Goal: Task Accomplishment & Management: Use online tool/utility

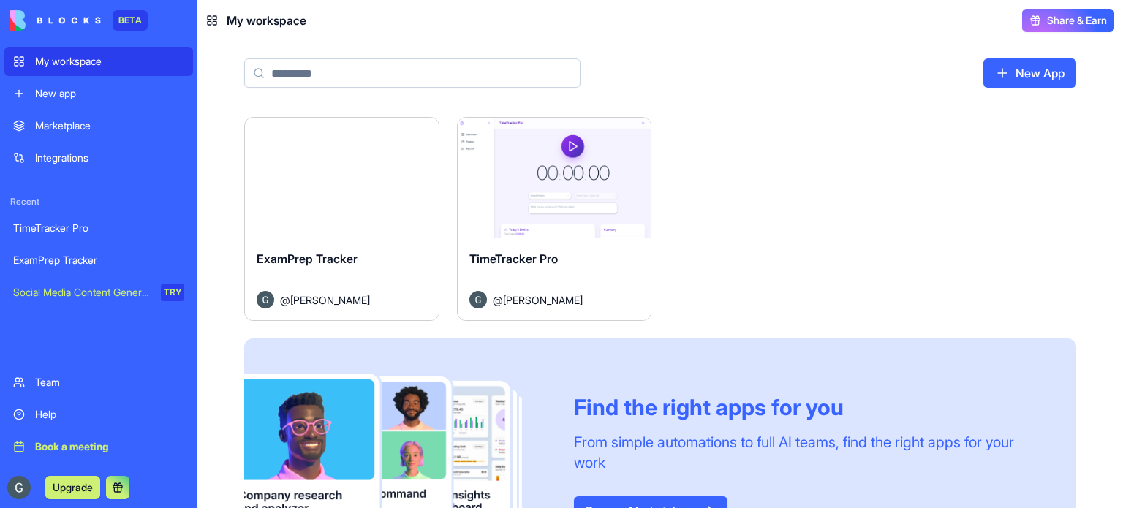
click at [324, 209] on div "Launch" at bounding box center [342, 178] width 194 height 121
click at [304, 179] on button "Launch" at bounding box center [342, 178] width 110 height 29
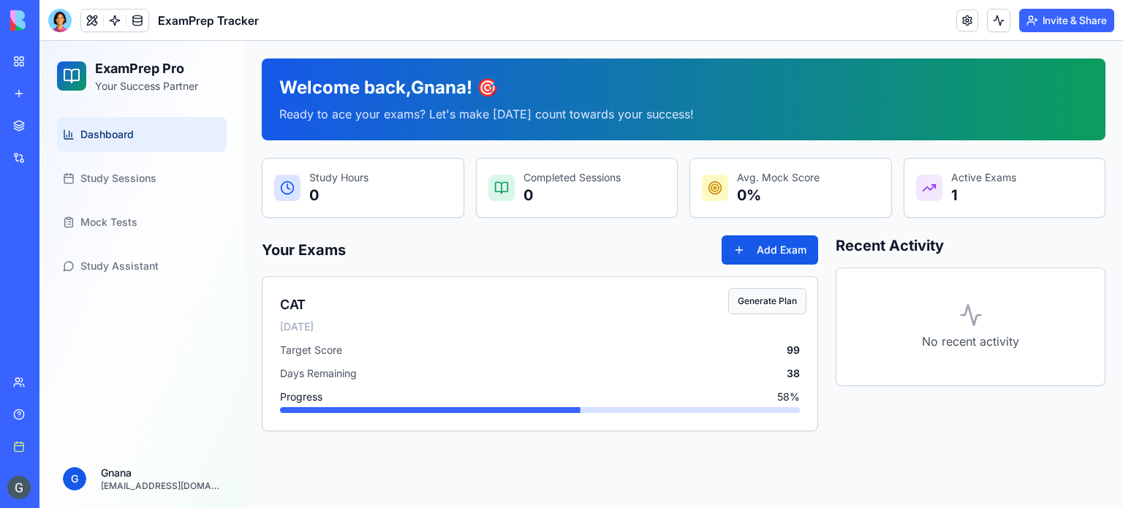
click at [776, 297] on button "Generate Plan" at bounding box center [767, 301] width 78 height 26
click at [992, 17] on button at bounding box center [998, 20] width 23 height 23
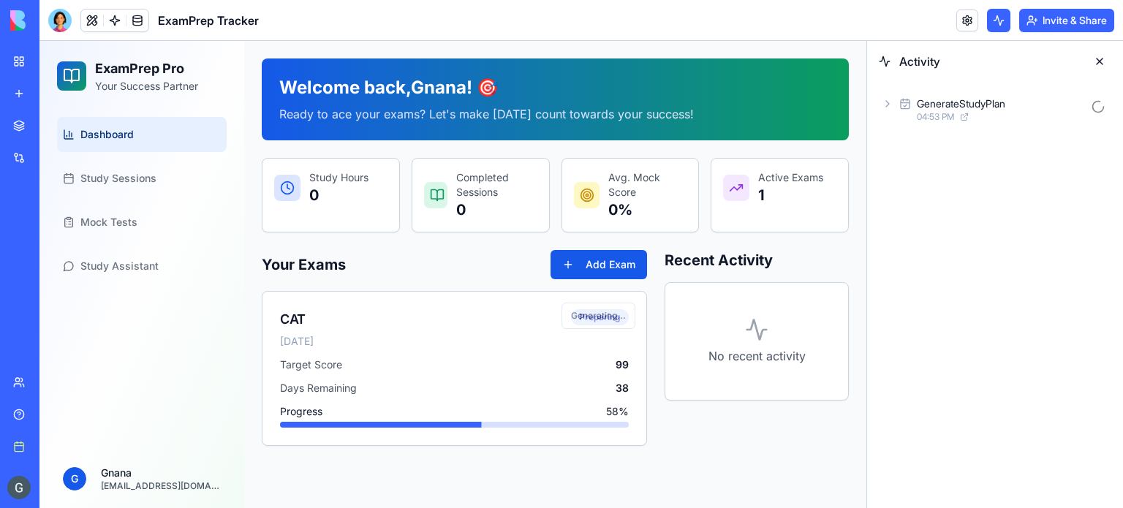
click at [889, 98] on icon at bounding box center [888, 104] width 12 height 12
click at [903, 166] on div "AgentCall 04:53 PM" at bounding box center [1007, 174] width 208 height 32
click at [945, 200] on span "Input" at bounding box center [949, 206] width 23 height 15
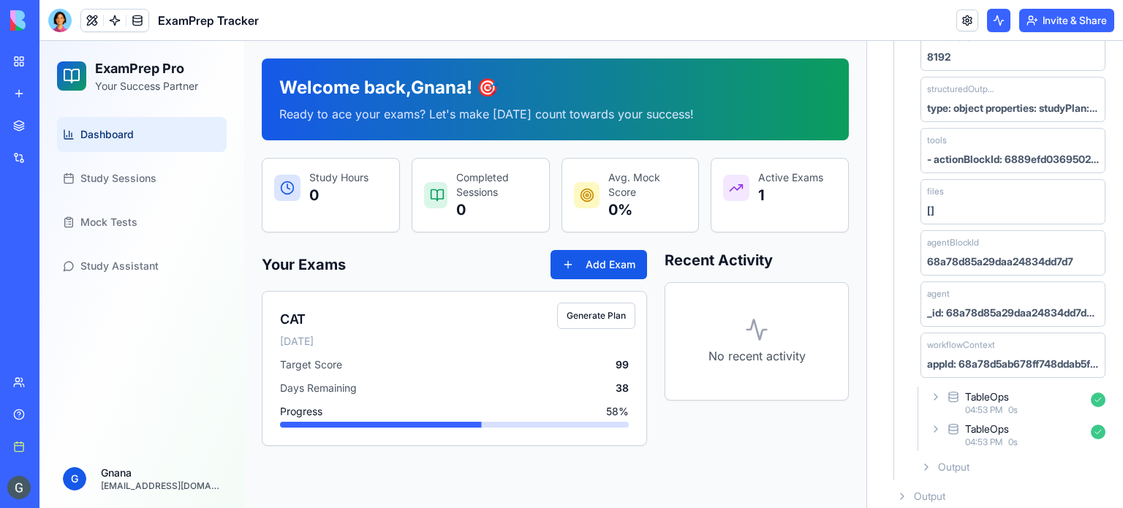
scroll to position [465, 0]
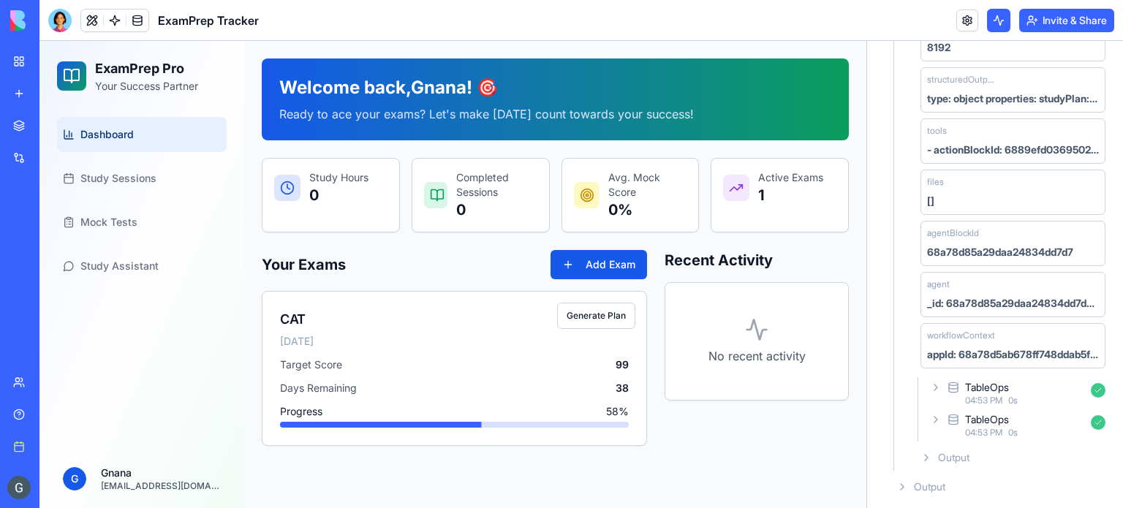
click at [962, 474] on div "Output" at bounding box center [1001, 487] width 221 height 26
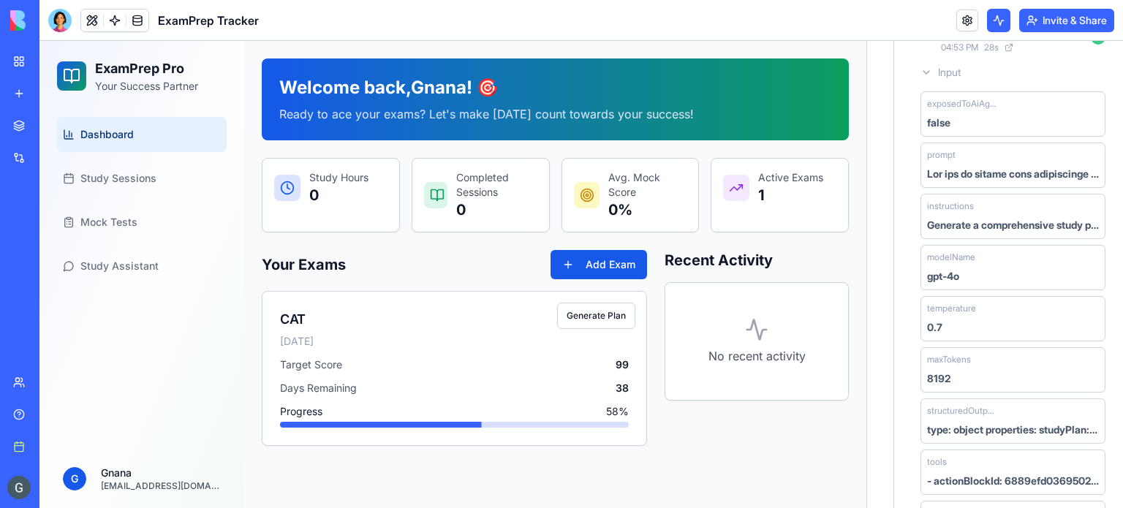
scroll to position [0, 0]
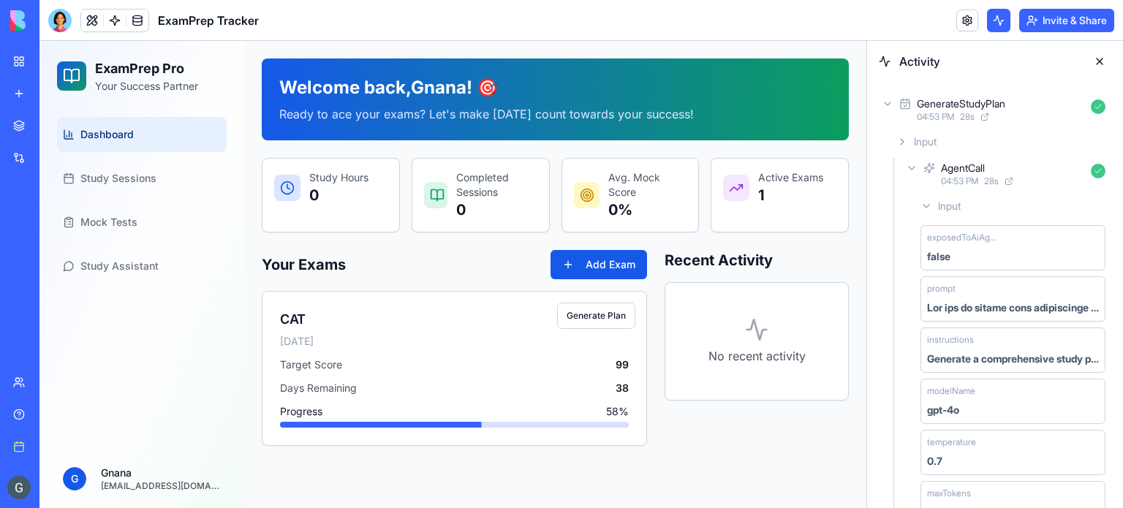
click at [1101, 59] on button at bounding box center [1099, 61] width 23 height 23
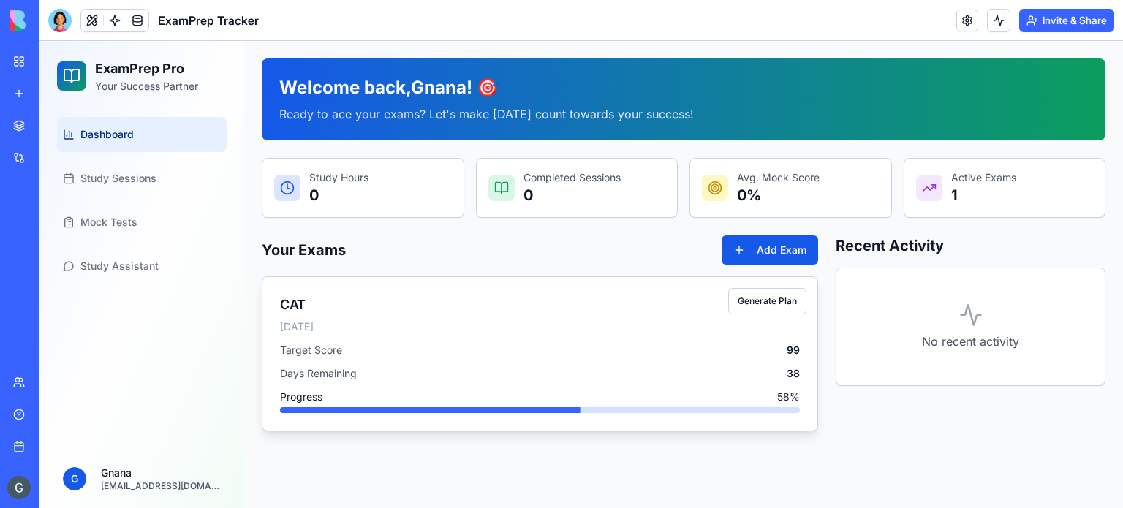
click at [622, 321] on div "[DATE]" at bounding box center [540, 327] width 520 height 15
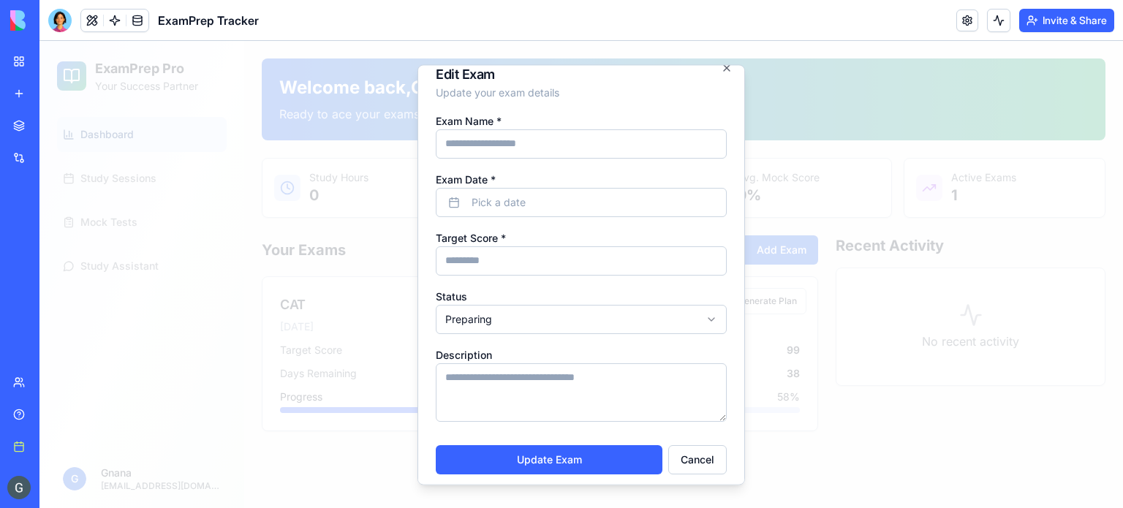
scroll to position [22, 0]
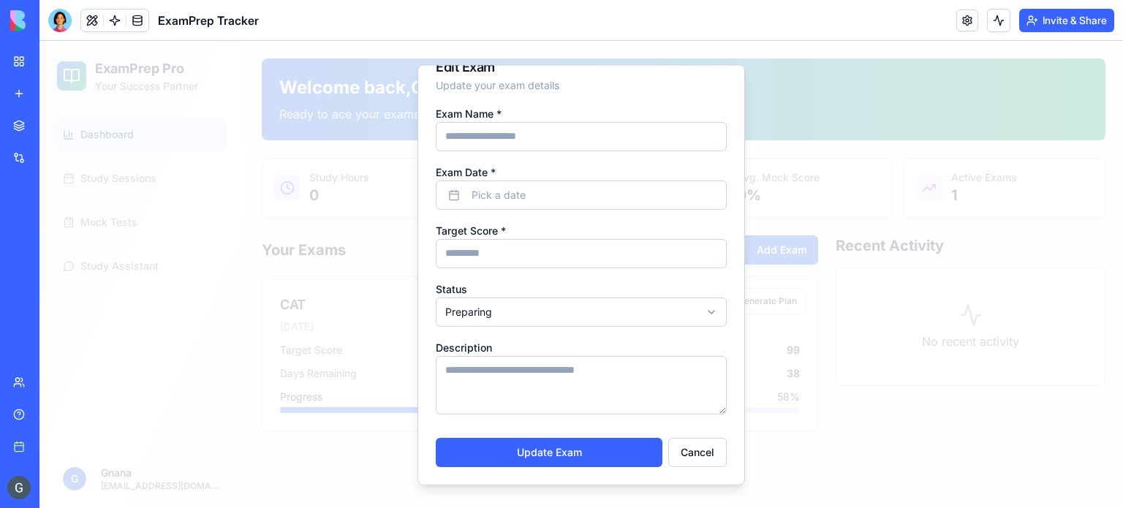
click at [291, 321] on div at bounding box center [581, 274] width 1084 height 467
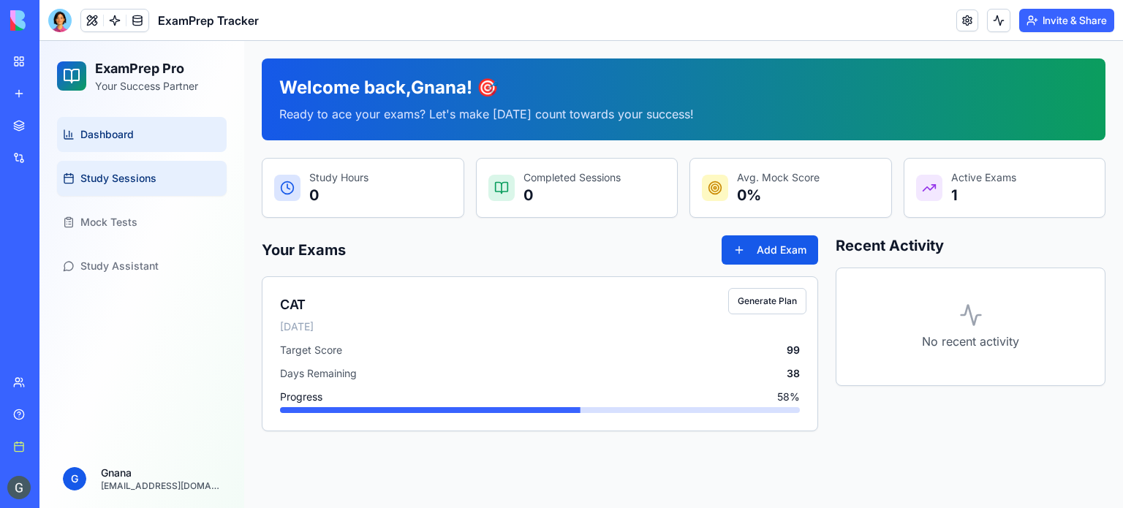
click at [124, 184] on span "Study Sessions" at bounding box center [118, 178] width 76 height 15
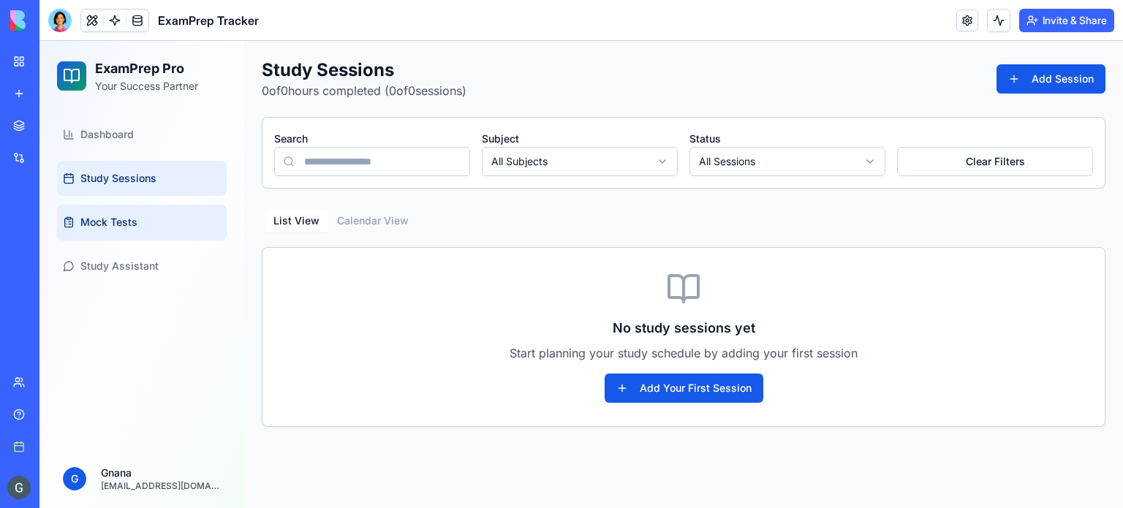
click at [159, 222] on link "Mock Tests" at bounding box center [142, 222] width 170 height 35
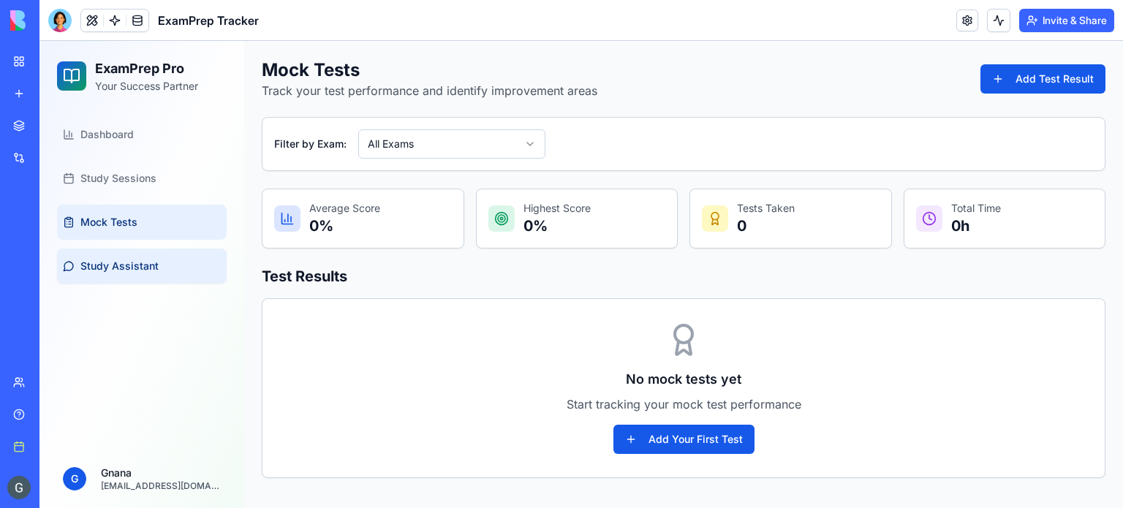
click at [122, 260] on span "Study Assistant" at bounding box center [119, 266] width 78 height 15
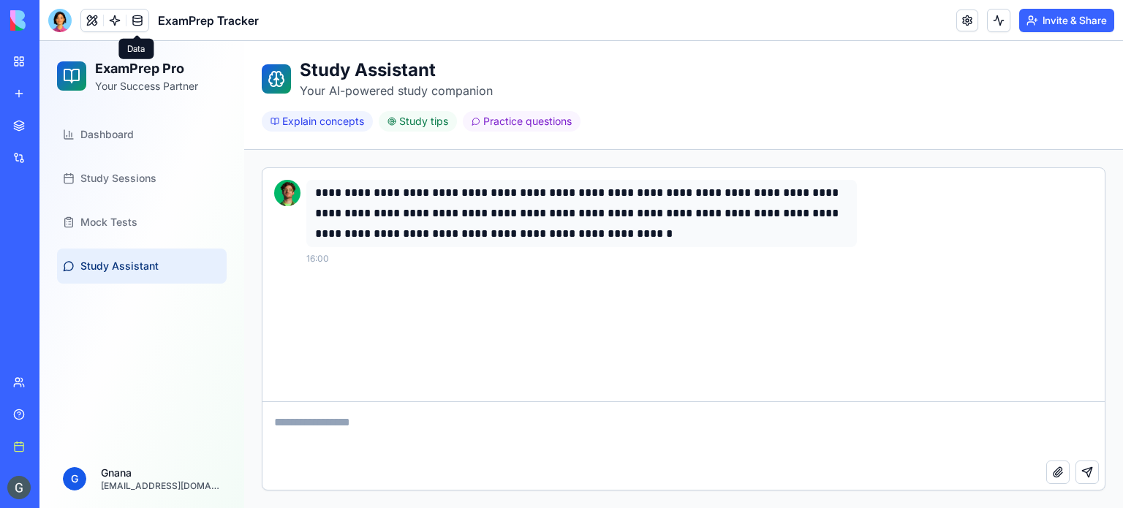
click at [141, 20] on link at bounding box center [138, 21] width 22 height 22
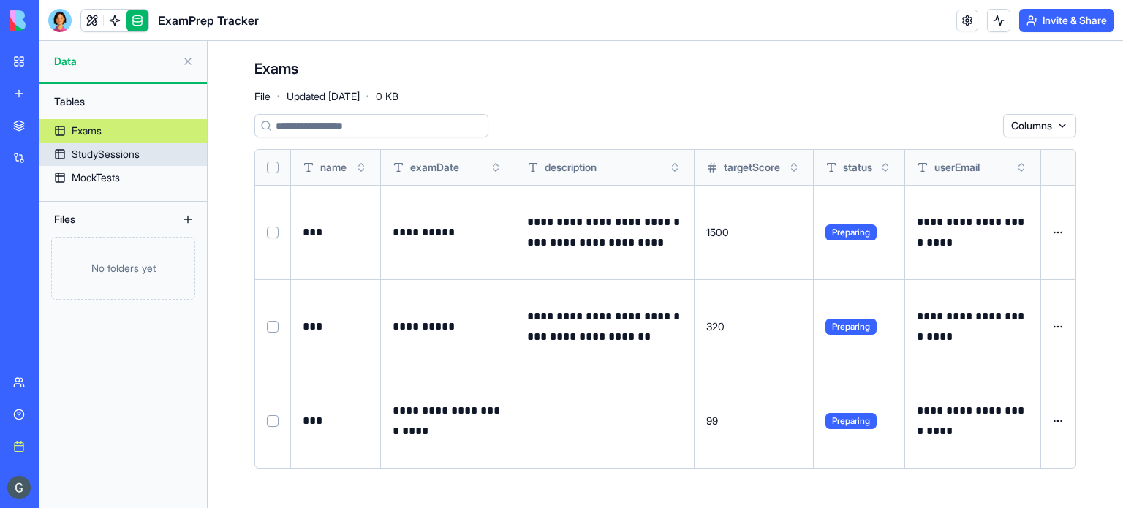
click at [135, 158] on div "StudySessions" at bounding box center [106, 154] width 68 height 15
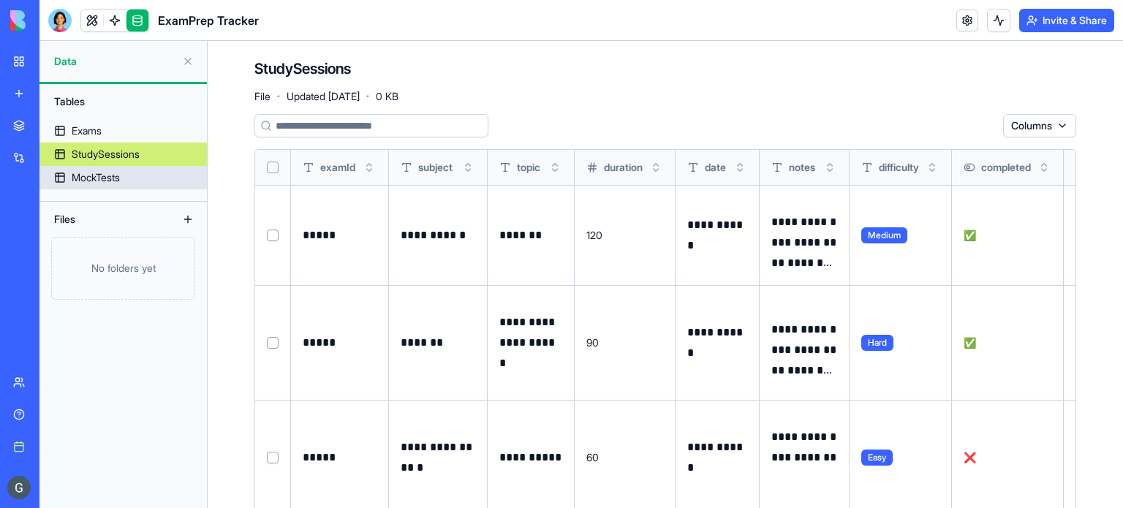
click at [111, 170] on div "MockTests" at bounding box center [96, 177] width 48 height 15
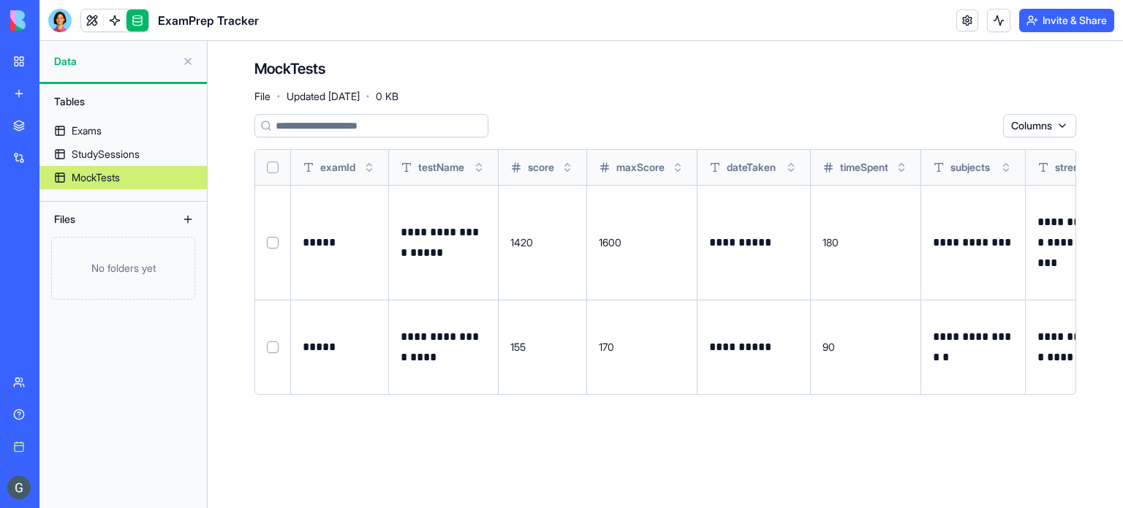
click at [91, 14] on link at bounding box center [92, 21] width 22 height 22
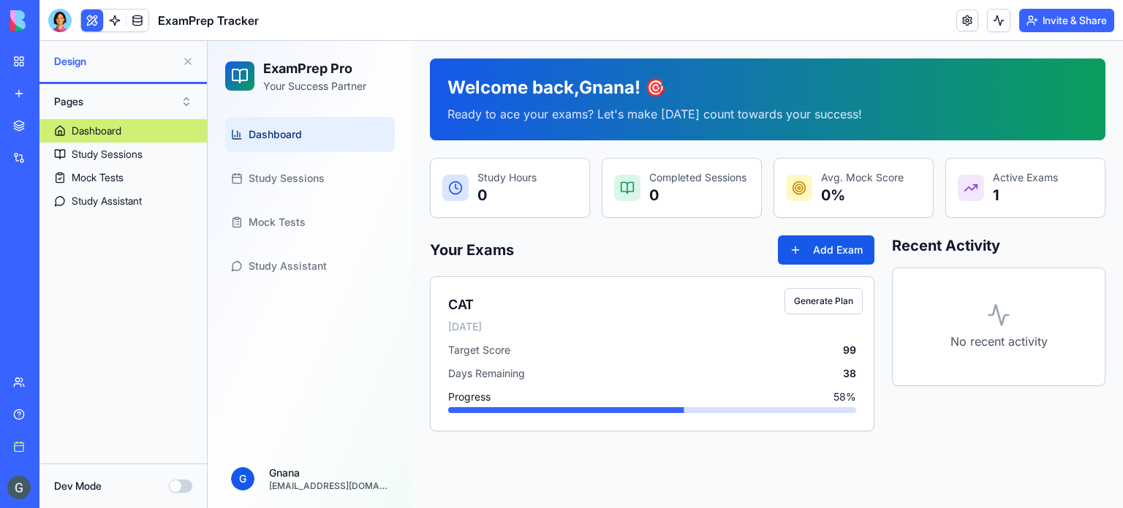
click at [63, 145] on link "Integrations" at bounding box center [33, 157] width 59 height 29
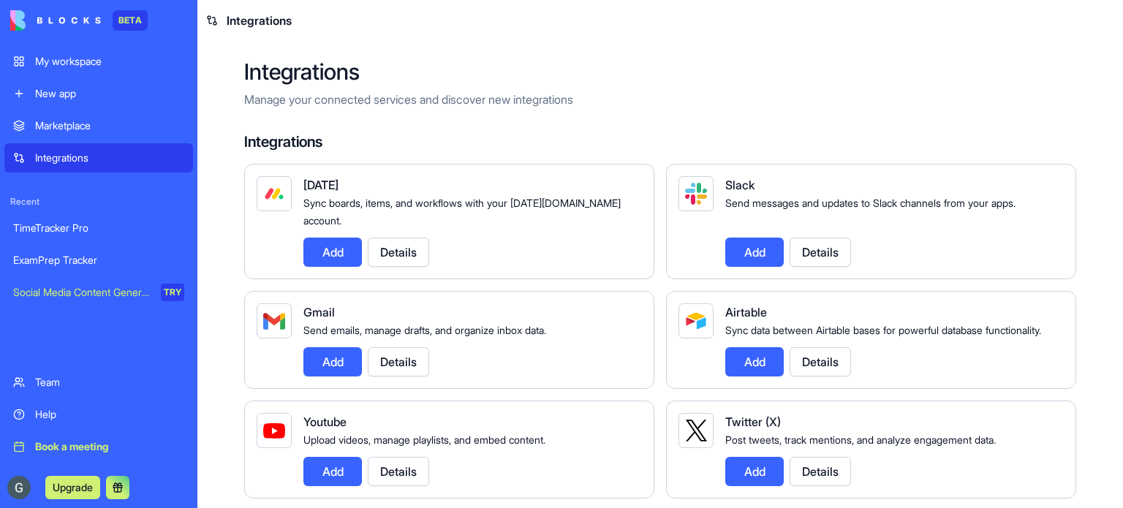
click at [101, 116] on link "Marketplace" at bounding box center [98, 125] width 189 height 29
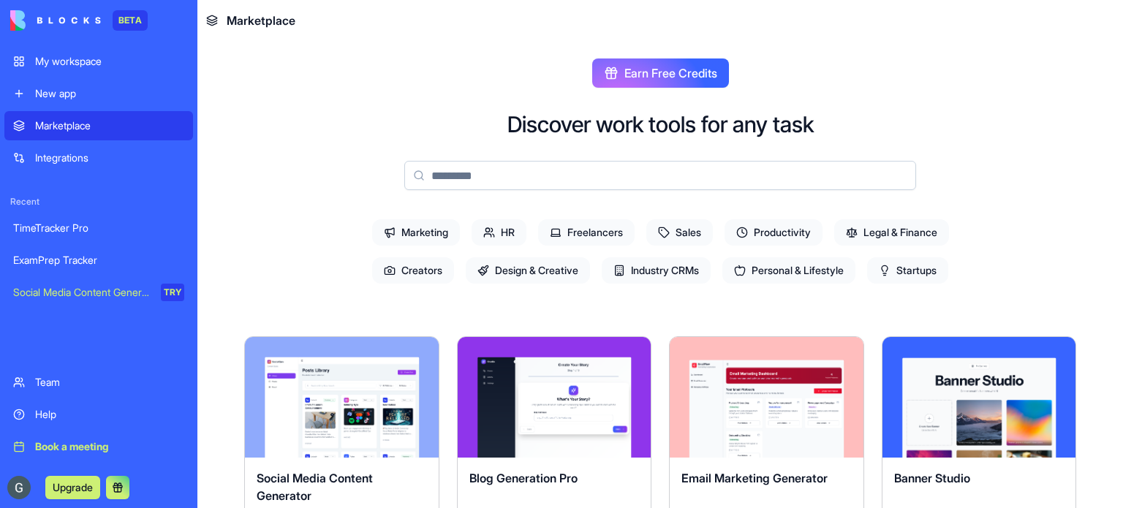
click at [85, 92] on div "New app" at bounding box center [109, 93] width 149 height 15
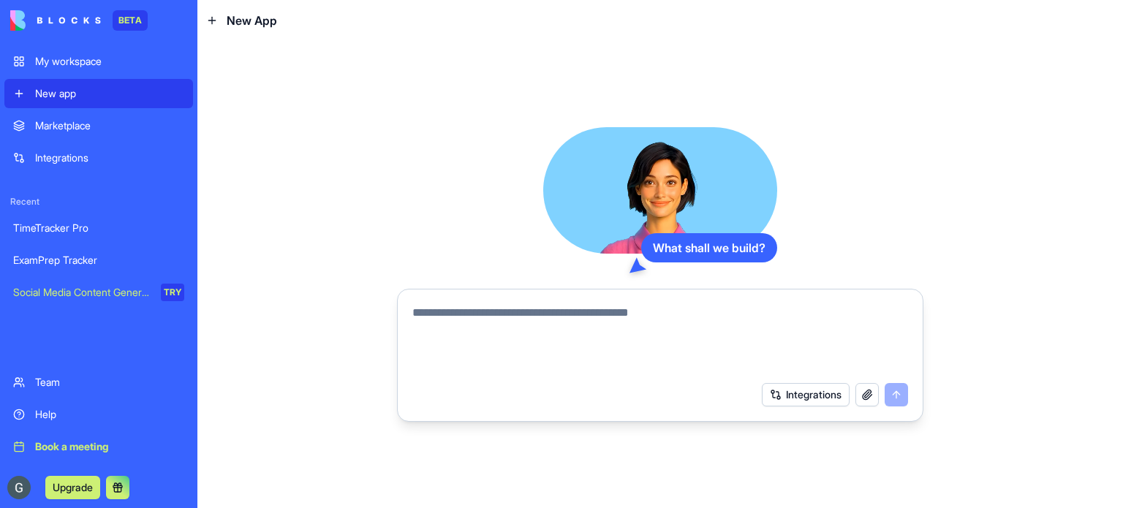
click at [78, 64] on div "My workspace" at bounding box center [109, 61] width 149 height 15
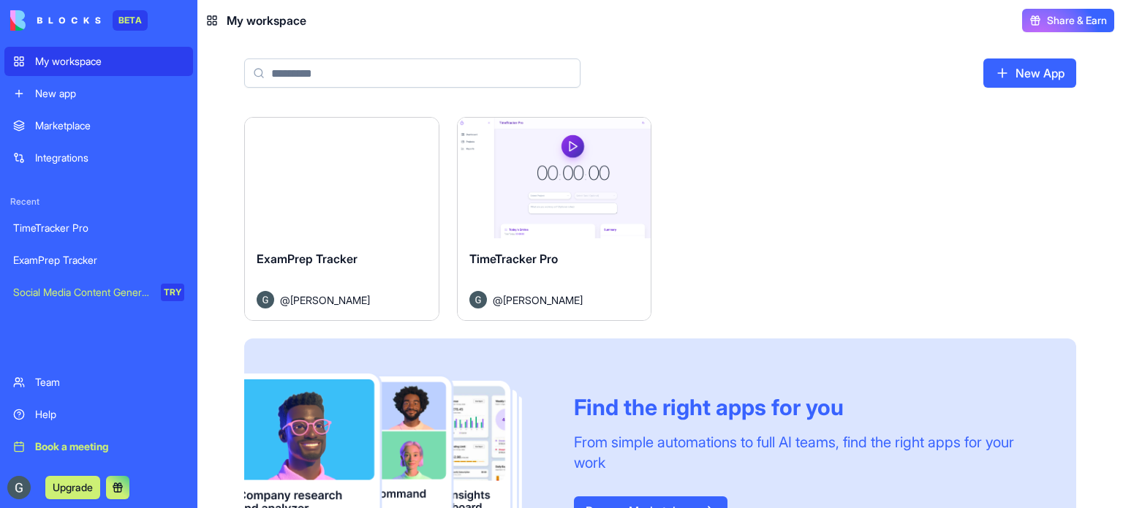
click at [372, 154] on div "Launch" at bounding box center [342, 178] width 194 height 121
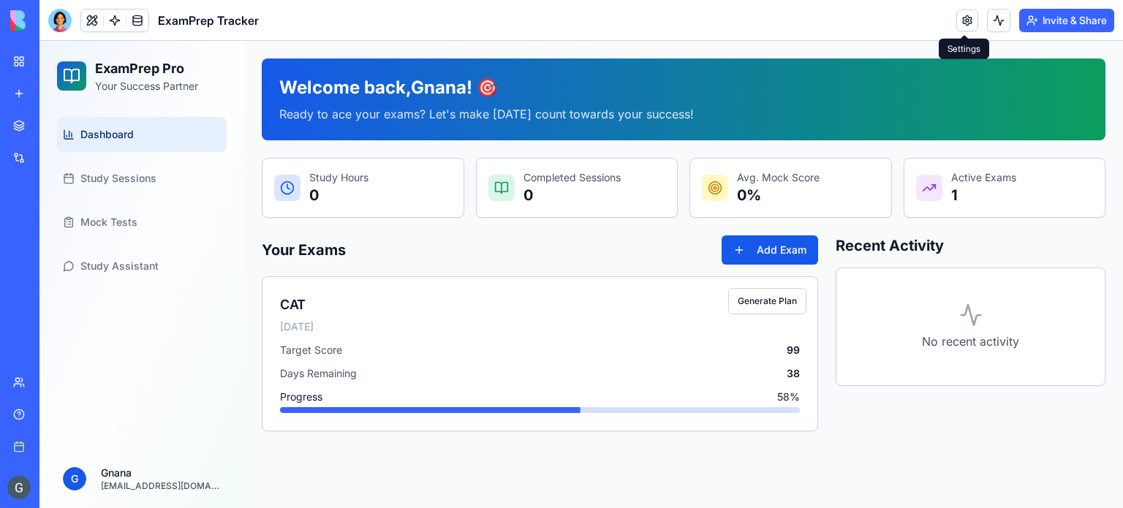
click at [960, 20] on link at bounding box center [968, 21] width 22 height 22
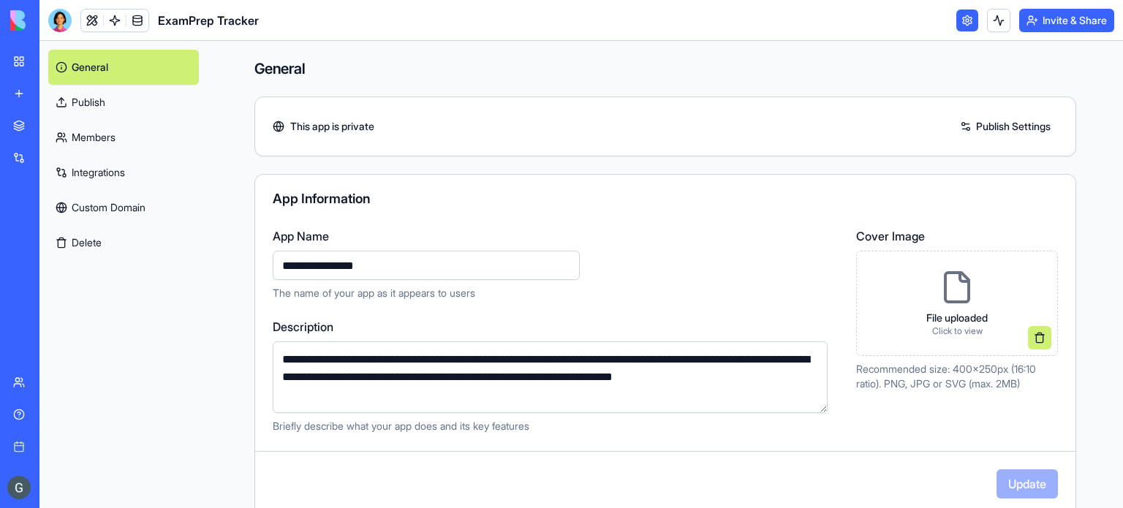
click at [961, 20] on link at bounding box center [968, 21] width 22 height 22
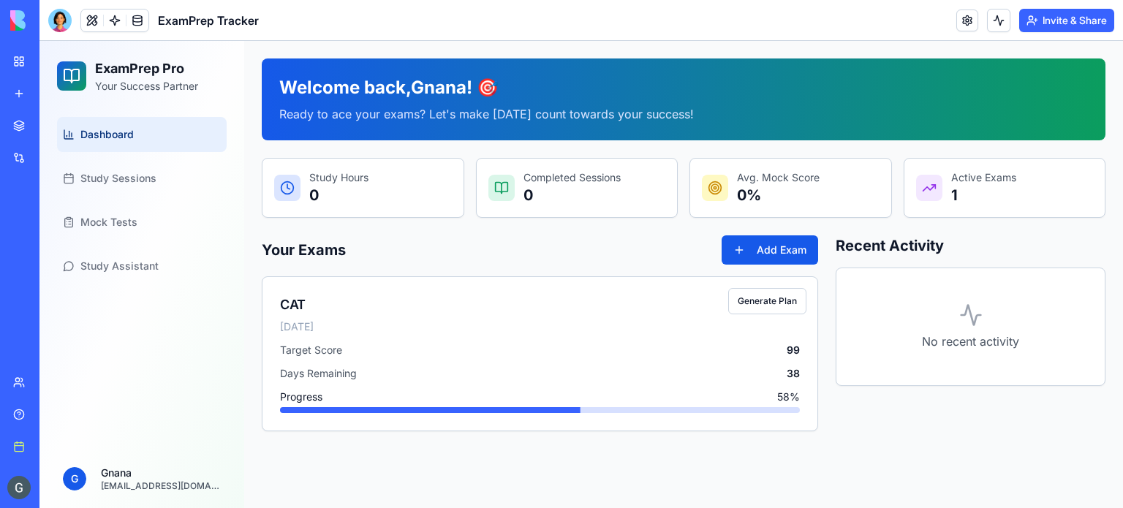
click at [217, 400] on div "Dashboard Study Sessions Mock Tests Study Assistant" at bounding box center [141, 280] width 205 height 339
click at [156, 485] on html "ExamPrep Pro Your Success Partner Dashboard Study Sessions Mock Tests Study Ass…" at bounding box center [581, 274] width 1084 height 467
click at [399, 467] on html "ExamPrep Pro Your Success Partner Dashboard Study Sessions Mock Tests Study Ass…" at bounding box center [581, 274] width 1084 height 467
click at [118, 337] on div "Dashboard Study Sessions Mock Tests Study Assistant" at bounding box center [141, 280] width 205 height 339
click at [567, 211] on div "Completed Sessions 0" at bounding box center [577, 188] width 201 height 59
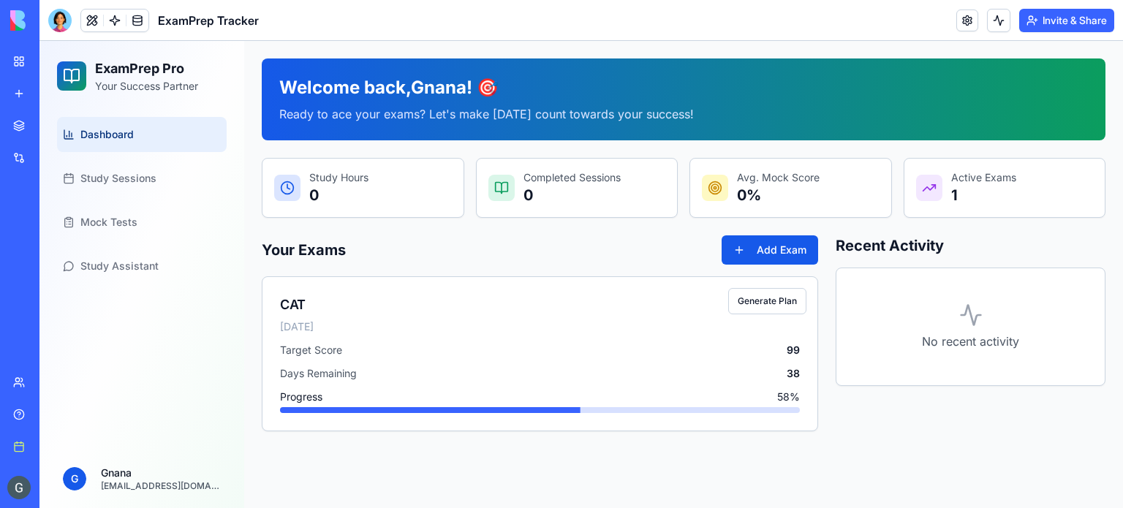
click at [415, 184] on div "Study Hours 0" at bounding box center [363, 187] width 178 height 35
click at [322, 186] on p "0" at bounding box center [338, 195] width 59 height 20
click at [796, 186] on p "0 %" at bounding box center [778, 195] width 83 height 20
click at [984, 203] on p "1" at bounding box center [983, 195] width 65 height 20
click at [445, 108] on p "Ready to ace your exams? Let's make [DATE] count towards your success!" at bounding box center [683, 114] width 809 height 18
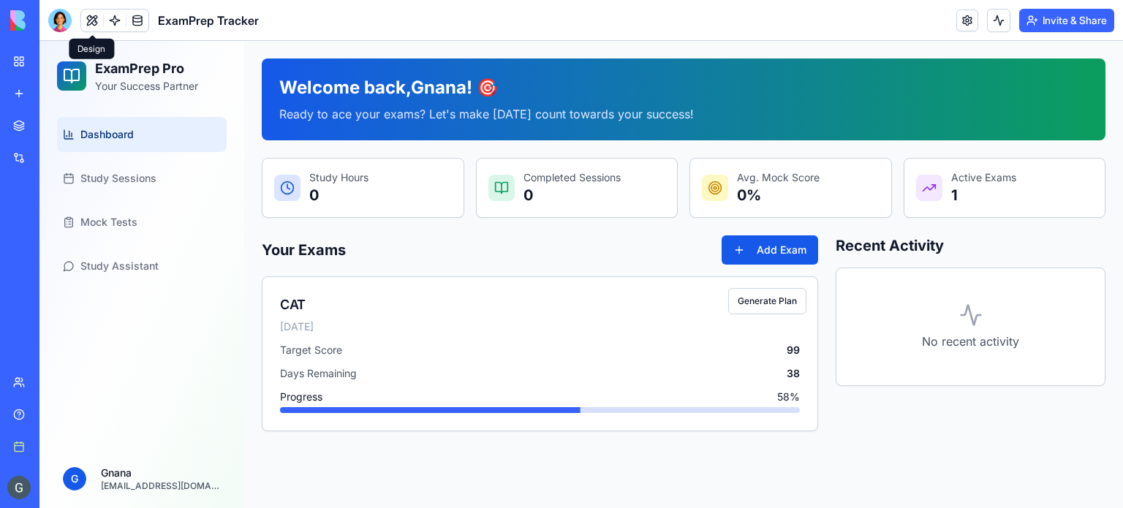
click at [97, 16] on button at bounding box center [92, 21] width 22 height 22
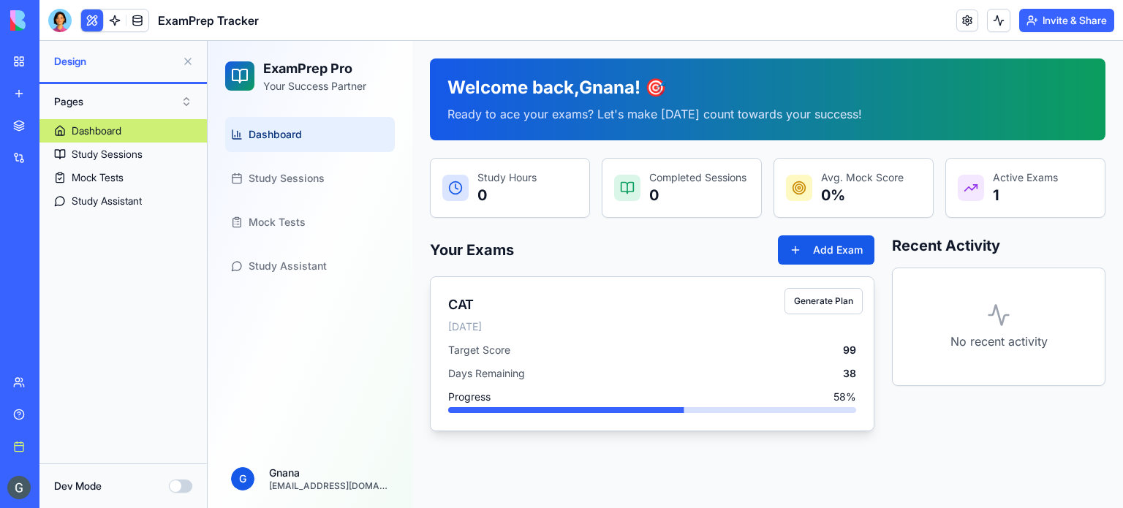
click at [611, 344] on div "Target Score 99" at bounding box center [652, 350] width 408 height 15
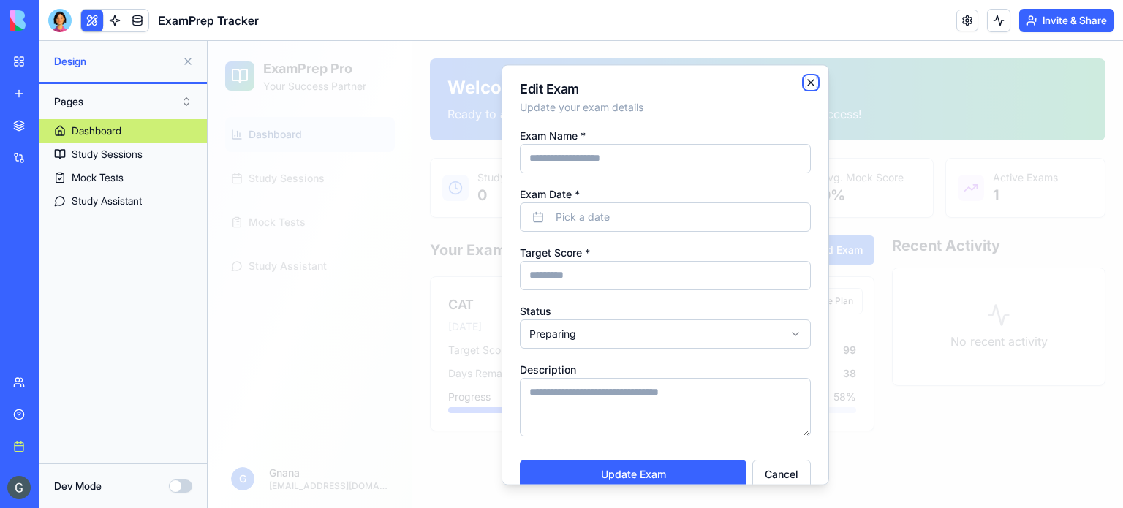
click at [805, 79] on icon "button" at bounding box center [811, 83] width 12 height 12
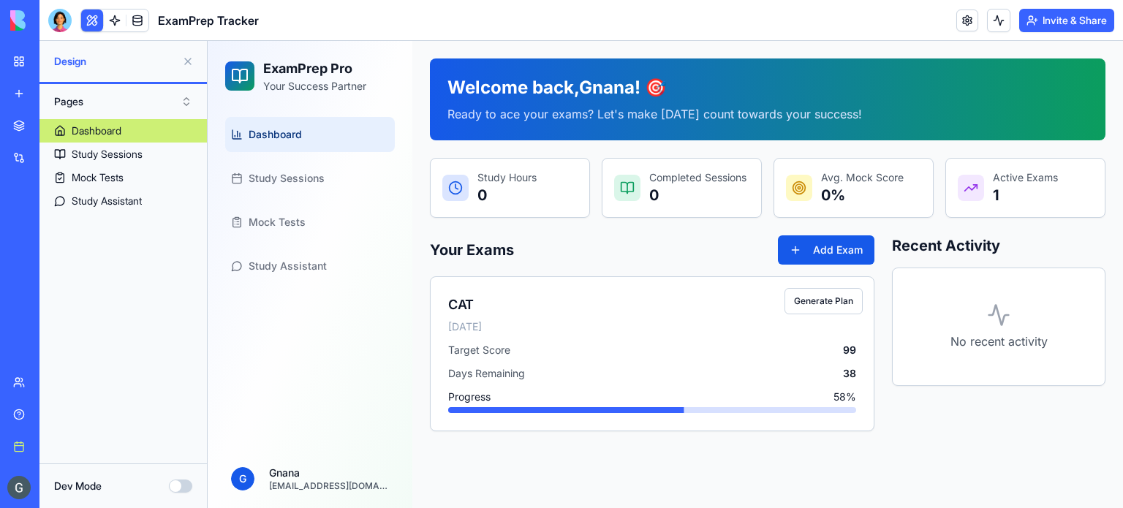
click at [193, 62] on button at bounding box center [187, 61] width 23 height 23
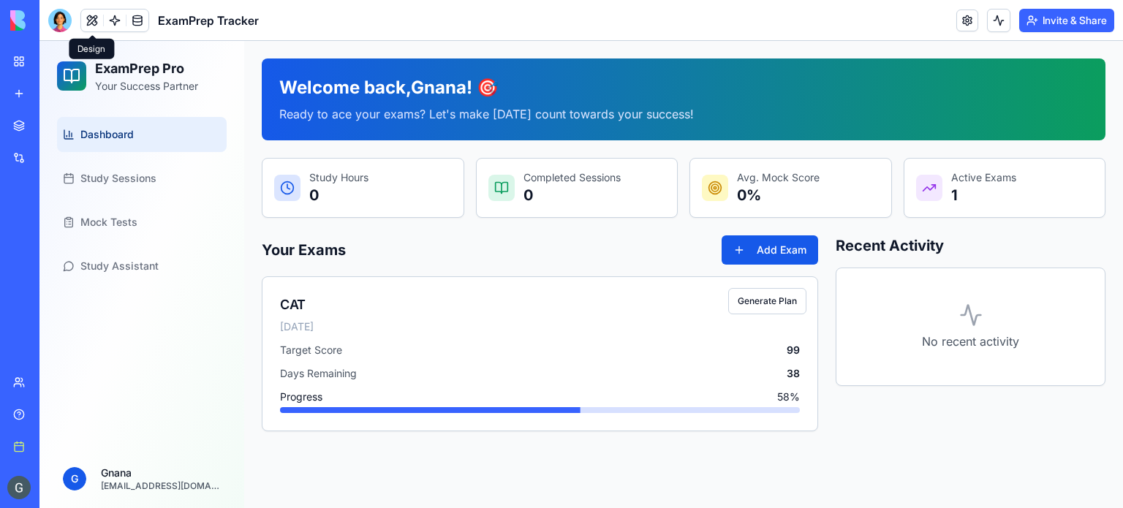
click at [101, 23] on button at bounding box center [92, 21] width 22 height 22
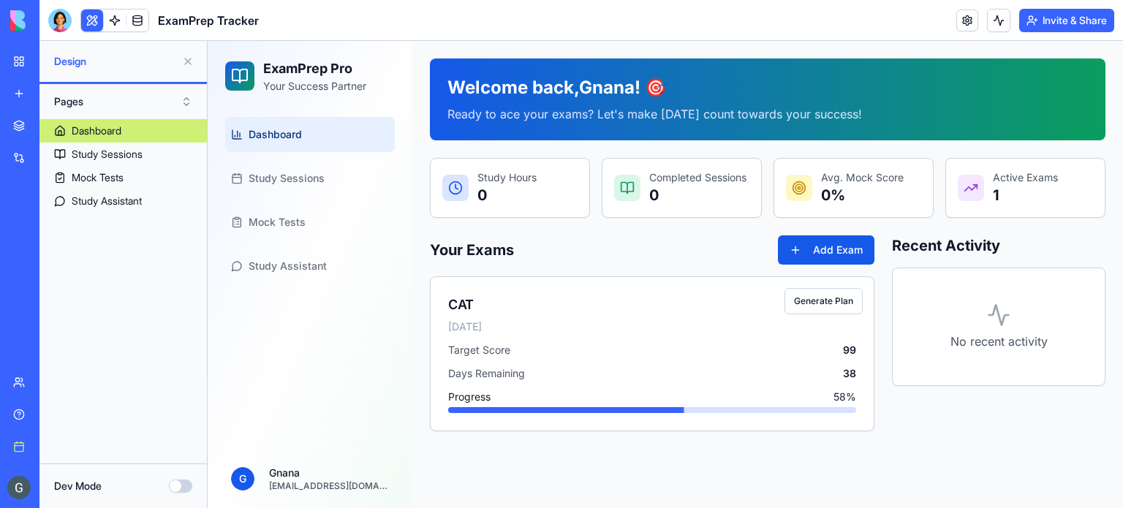
click at [186, 94] on button "Pages" at bounding box center [123, 101] width 153 height 23
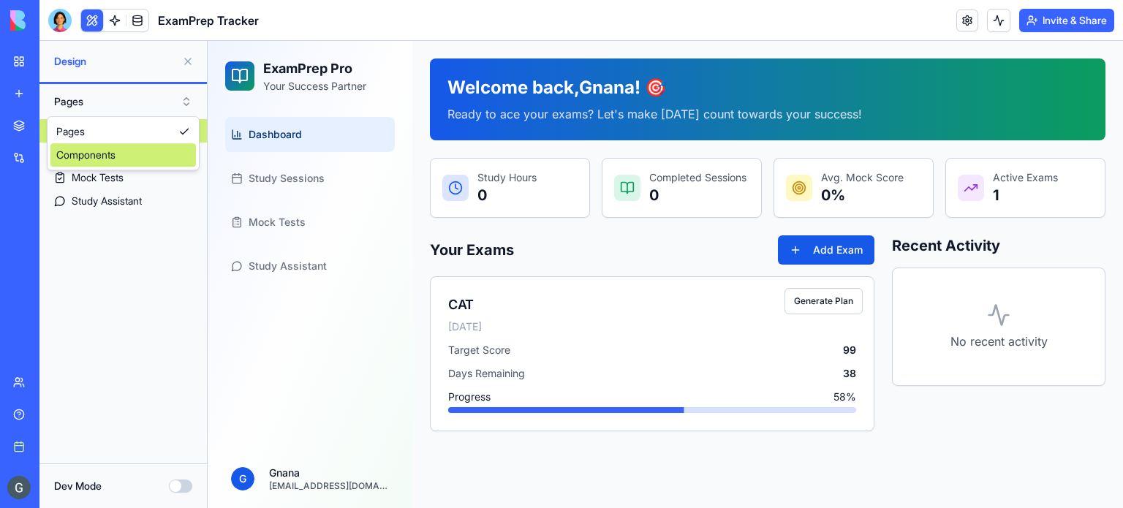
click at [154, 151] on div "Components" at bounding box center [123, 154] width 146 height 23
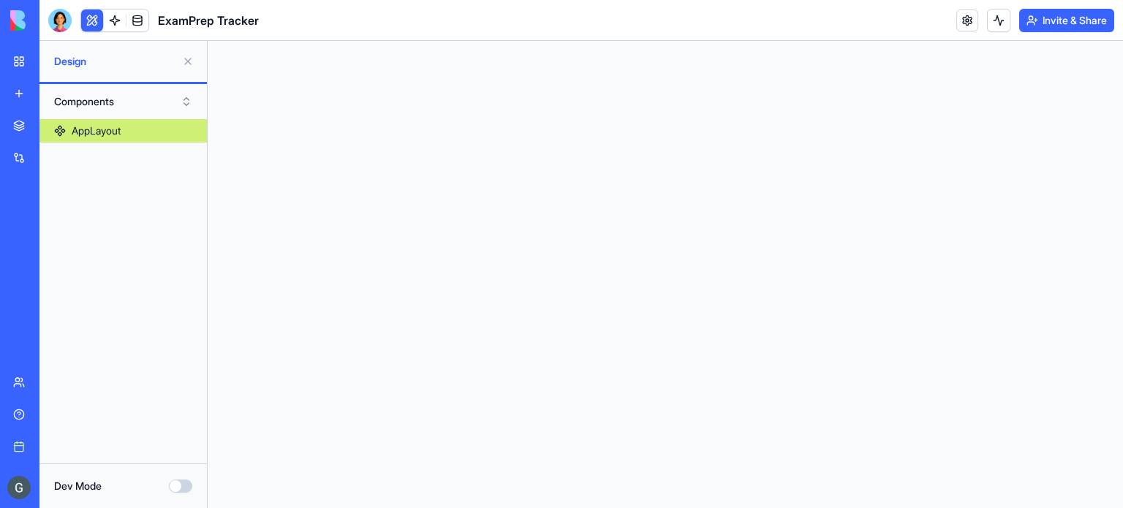
click at [152, 130] on link "AppLayout" at bounding box center [122, 130] width 167 height 23
click at [92, 89] on div "Components" at bounding box center [122, 101] width 167 height 35
click at [96, 99] on button "Components" at bounding box center [123, 101] width 153 height 23
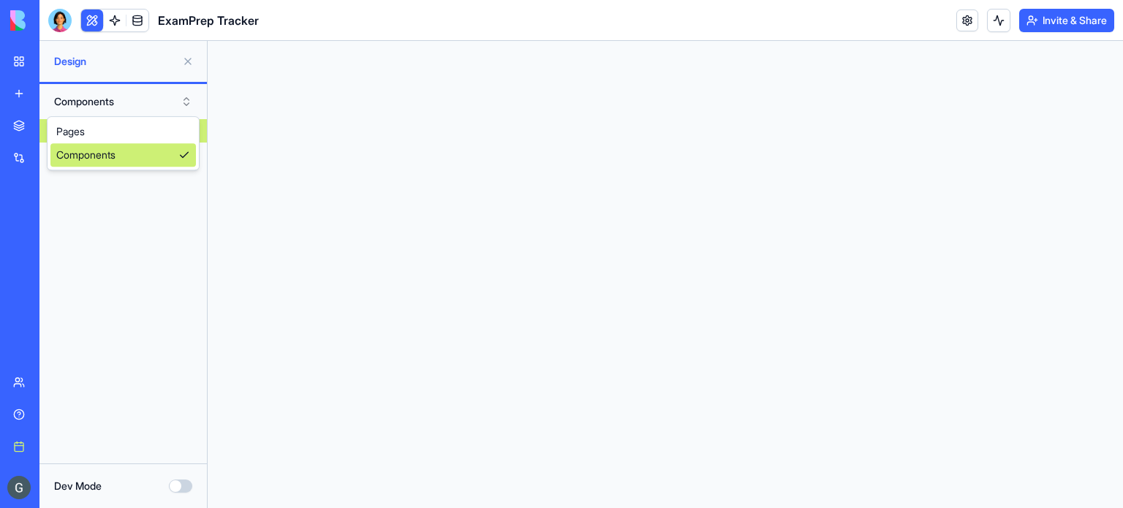
click at [154, 146] on div "Components" at bounding box center [123, 154] width 146 height 23
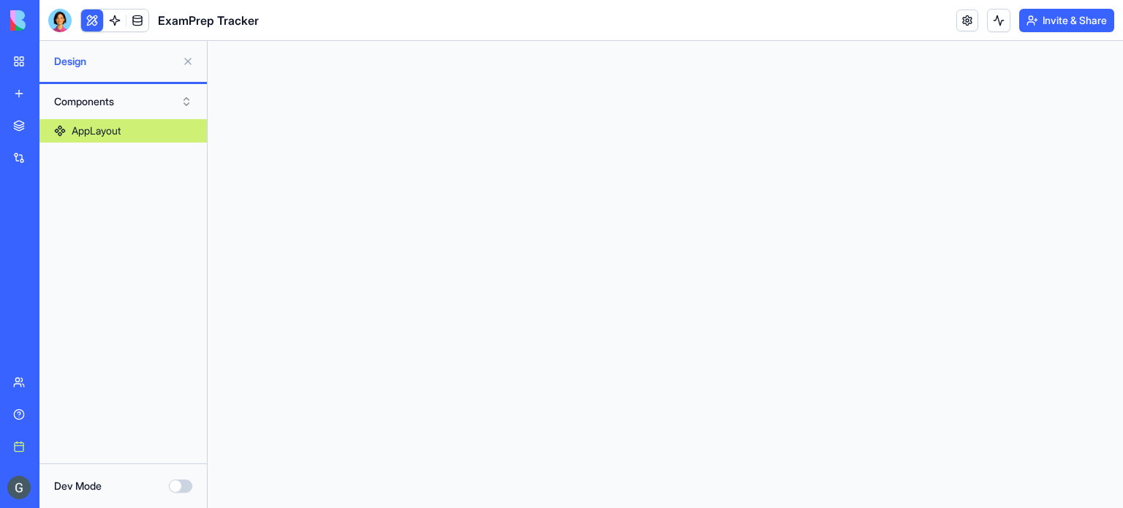
click at [145, 127] on link "AppLayout" at bounding box center [122, 130] width 167 height 23
click at [185, 487] on button "Dev Mode" at bounding box center [180, 486] width 23 height 13
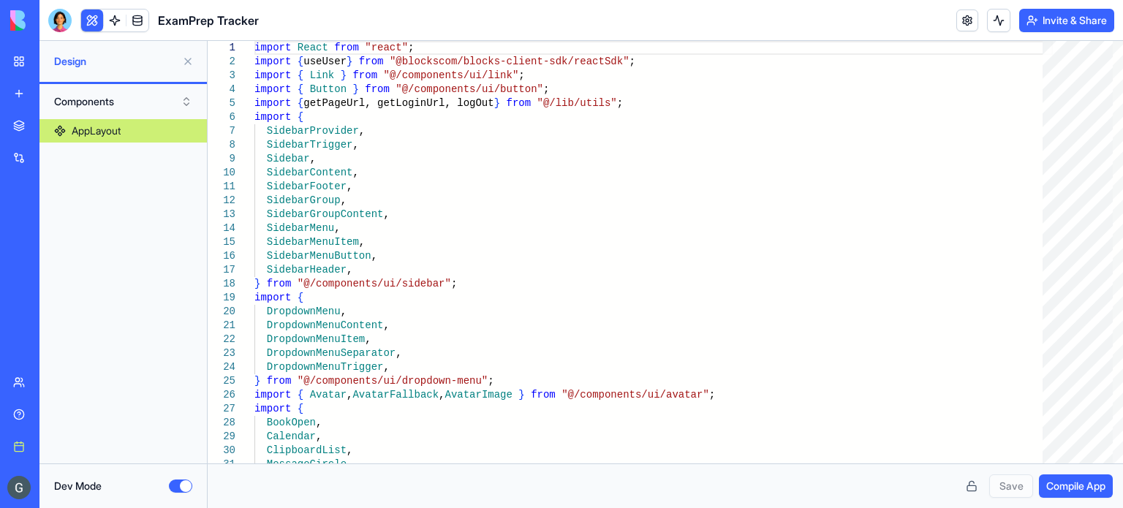
click at [174, 482] on button "Dev Mode" at bounding box center [180, 486] width 23 height 13
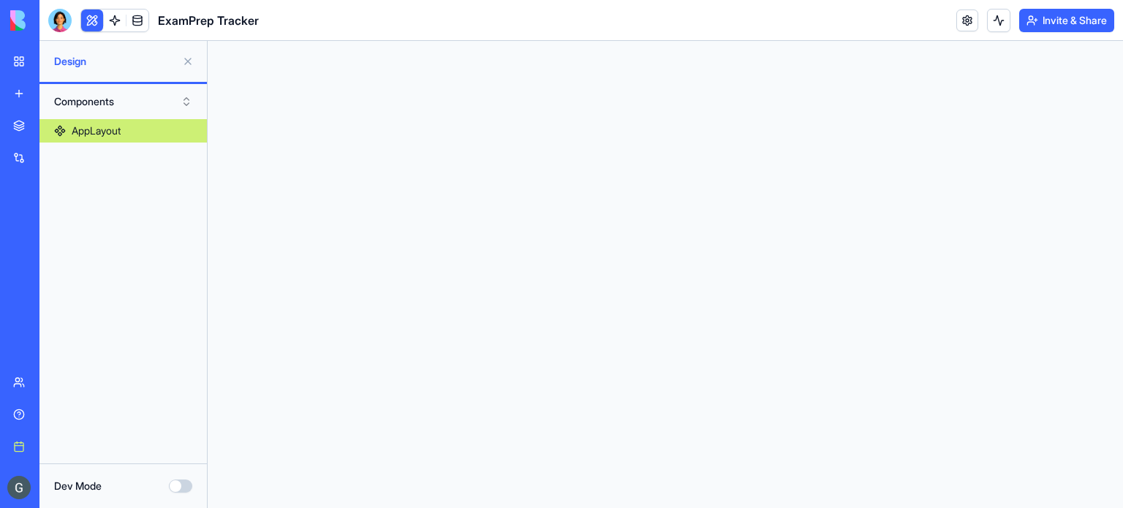
click at [174, 482] on button "Dev Mode" at bounding box center [180, 486] width 23 height 13
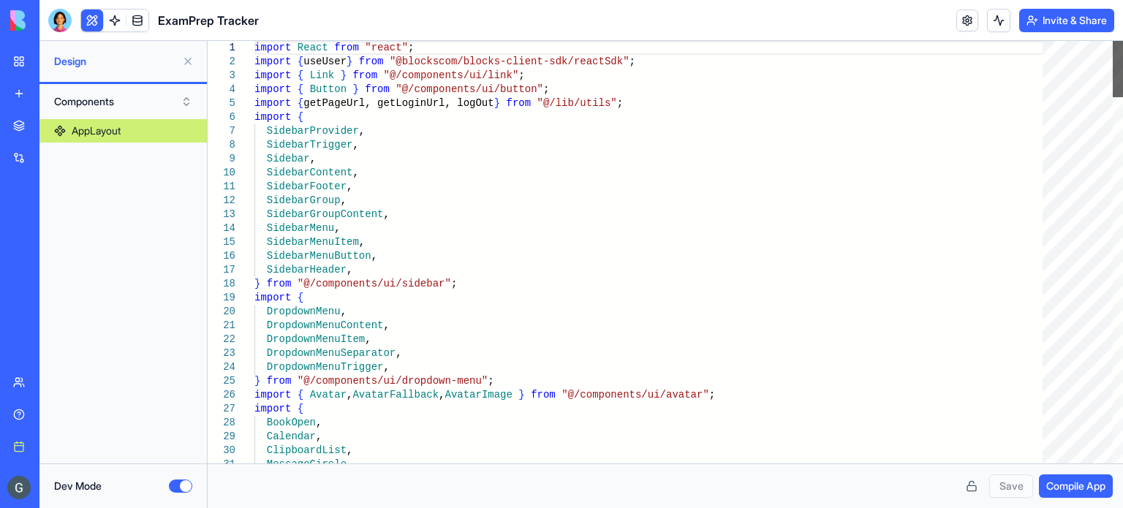
click at [1113, 41] on div at bounding box center [1118, 69] width 10 height 56
click at [108, 108] on button "Components" at bounding box center [123, 101] width 153 height 23
click at [102, 138] on div "Pages" at bounding box center [123, 131] width 146 height 23
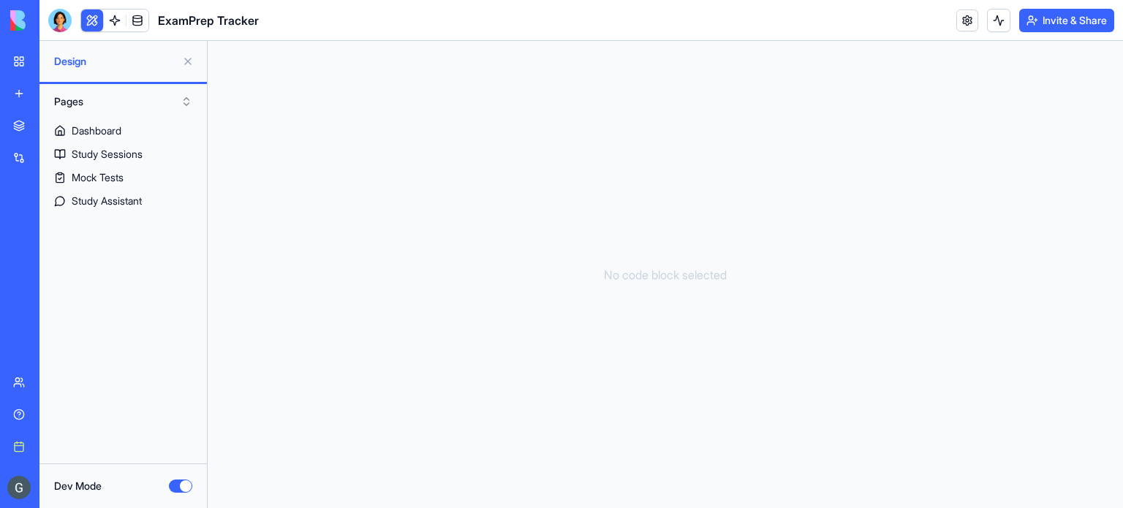
click at [181, 489] on button "Dev Mode" at bounding box center [180, 486] width 23 height 13
click at [107, 120] on link "Dashboard" at bounding box center [122, 130] width 167 height 23
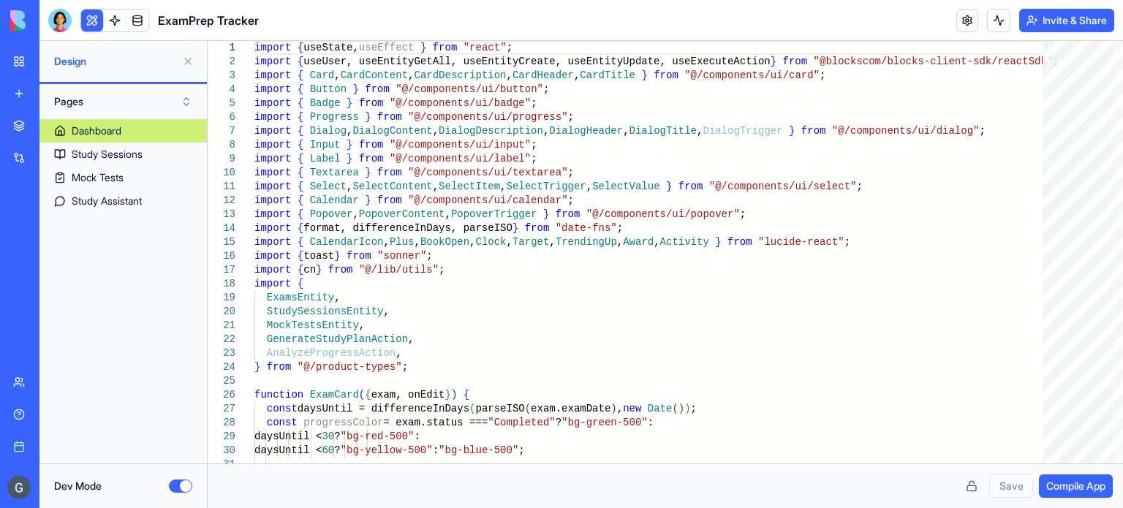
click at [187, 491] on button "Dev Mode" at bounding box center [180, 486] width 23 height 13
